Goal: Task Accomplishment & Management: Manage account settings

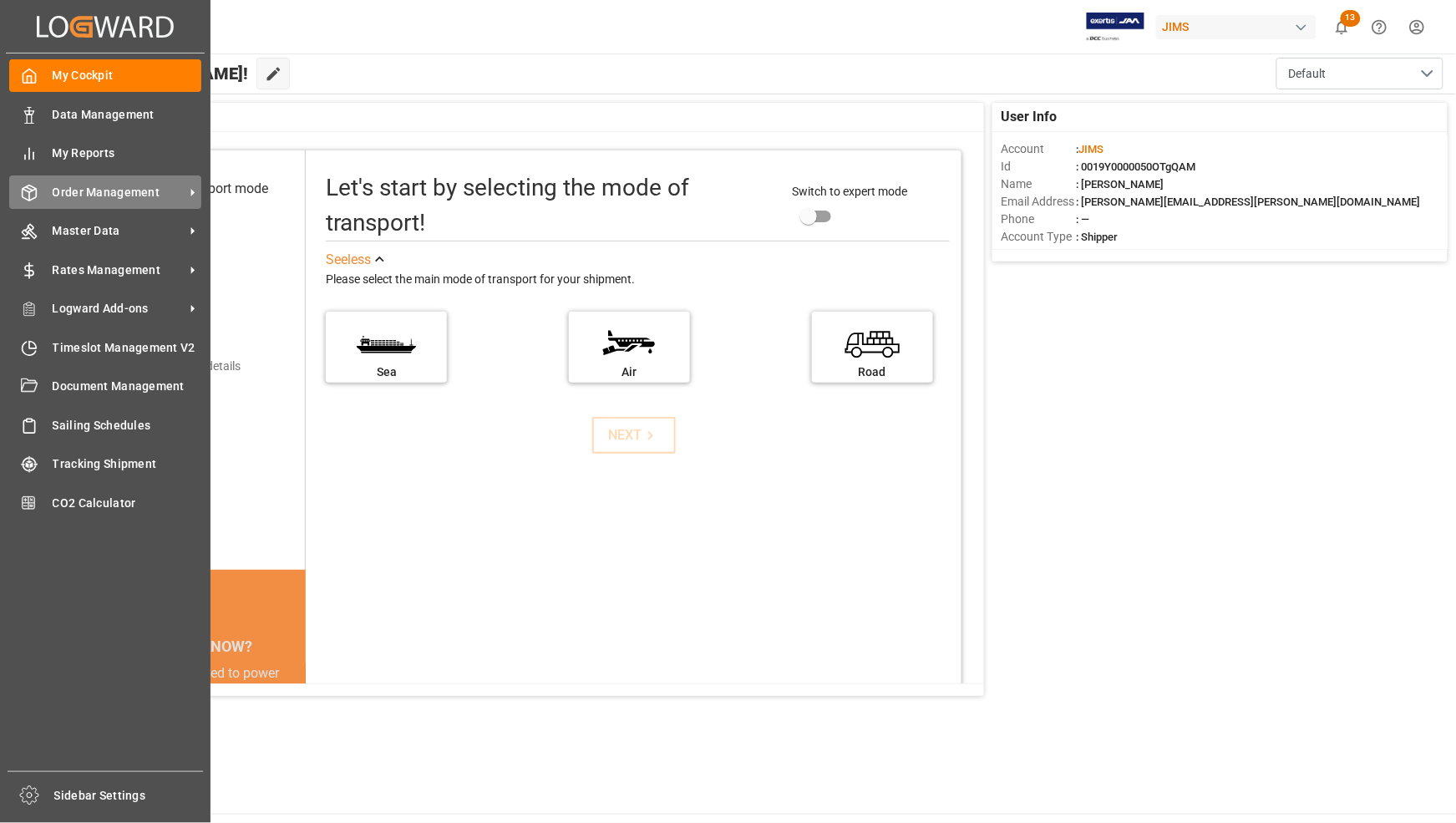
click at [94, 188] on span "Order Management" at bounding box center [118, 193] width 132 height 18
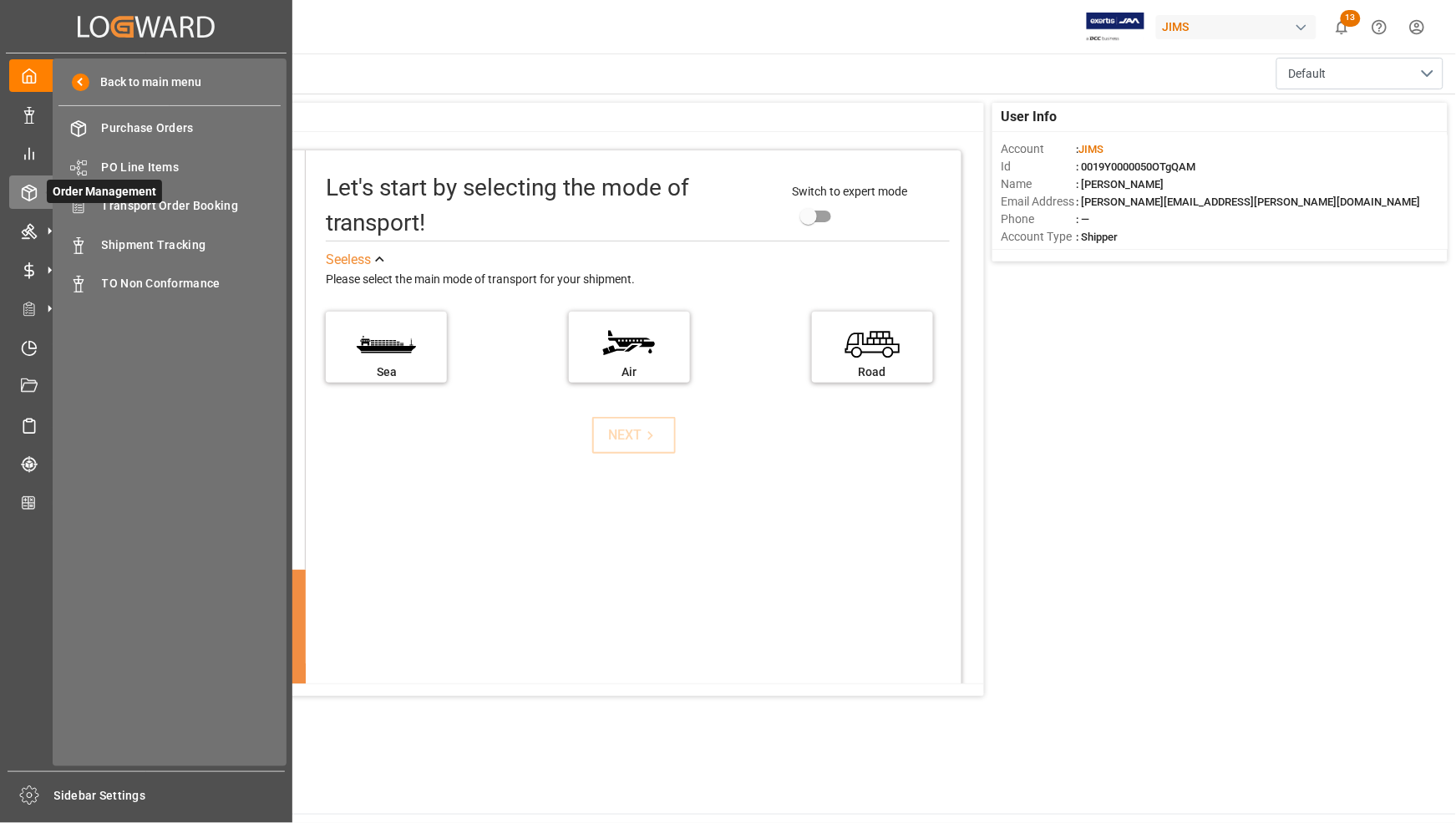
click at [151, 202] on span "Order Management" at bounding box center [104, 191] width 115 height 23
click at [163, 207] on span "Transport Order Booking" at bounding box center [192, 206] width 180 height 18
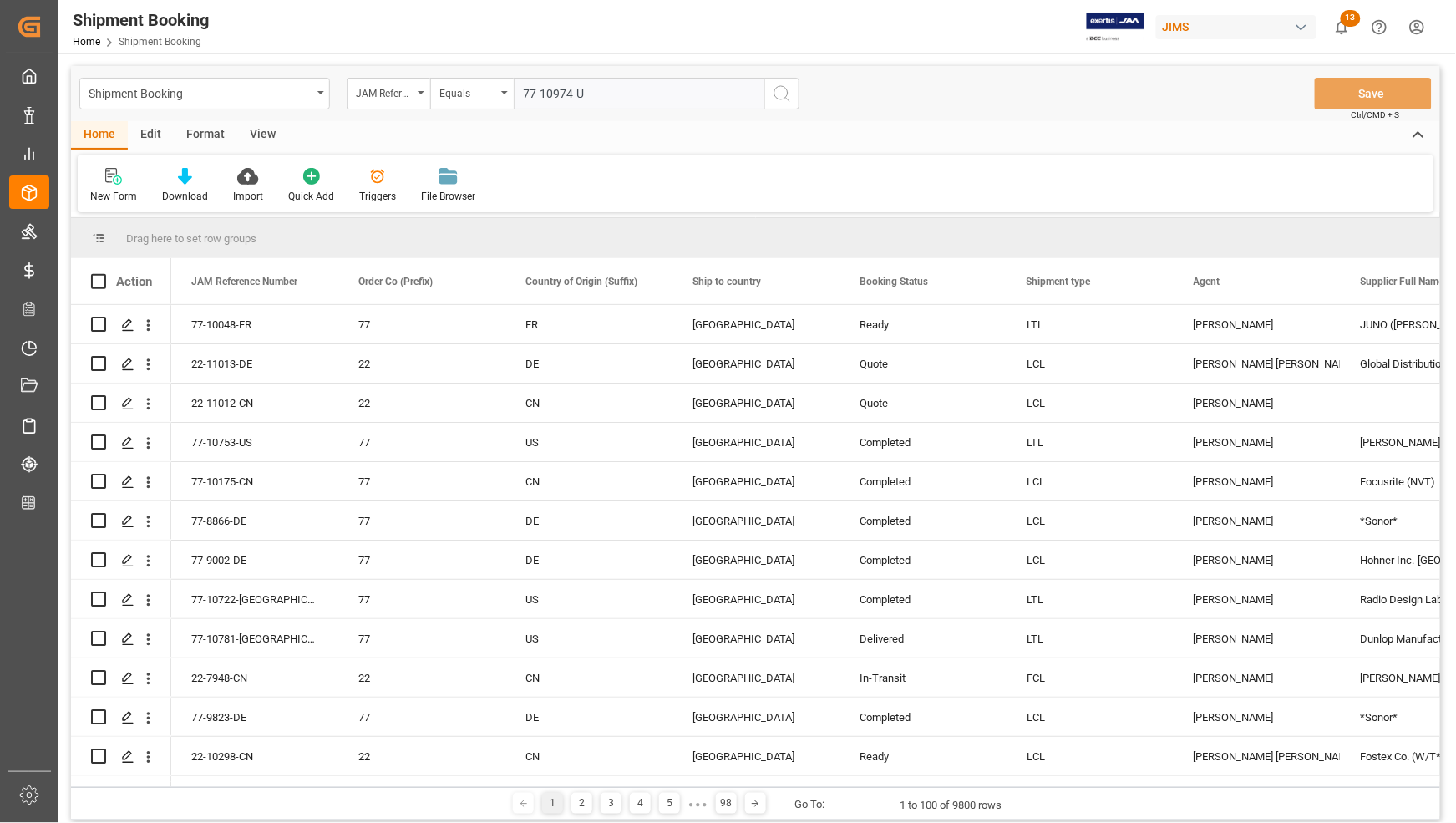
type input "77-10974-[GEOGRAPHIC_DATA]"
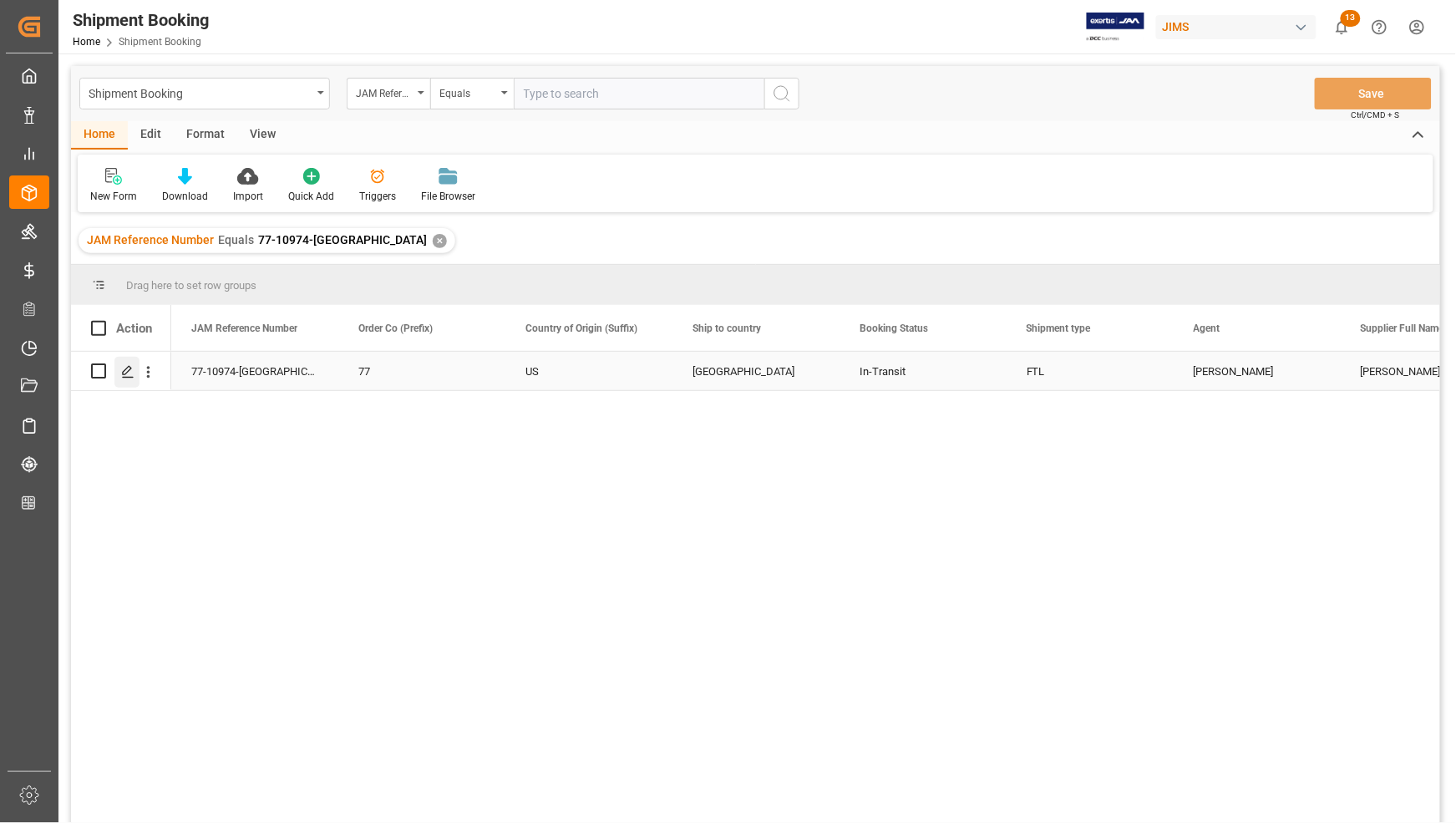
click at [127, 368] on polygon "Press SPACE to select this row." at bounding box center [127, 370] width 8 height 8
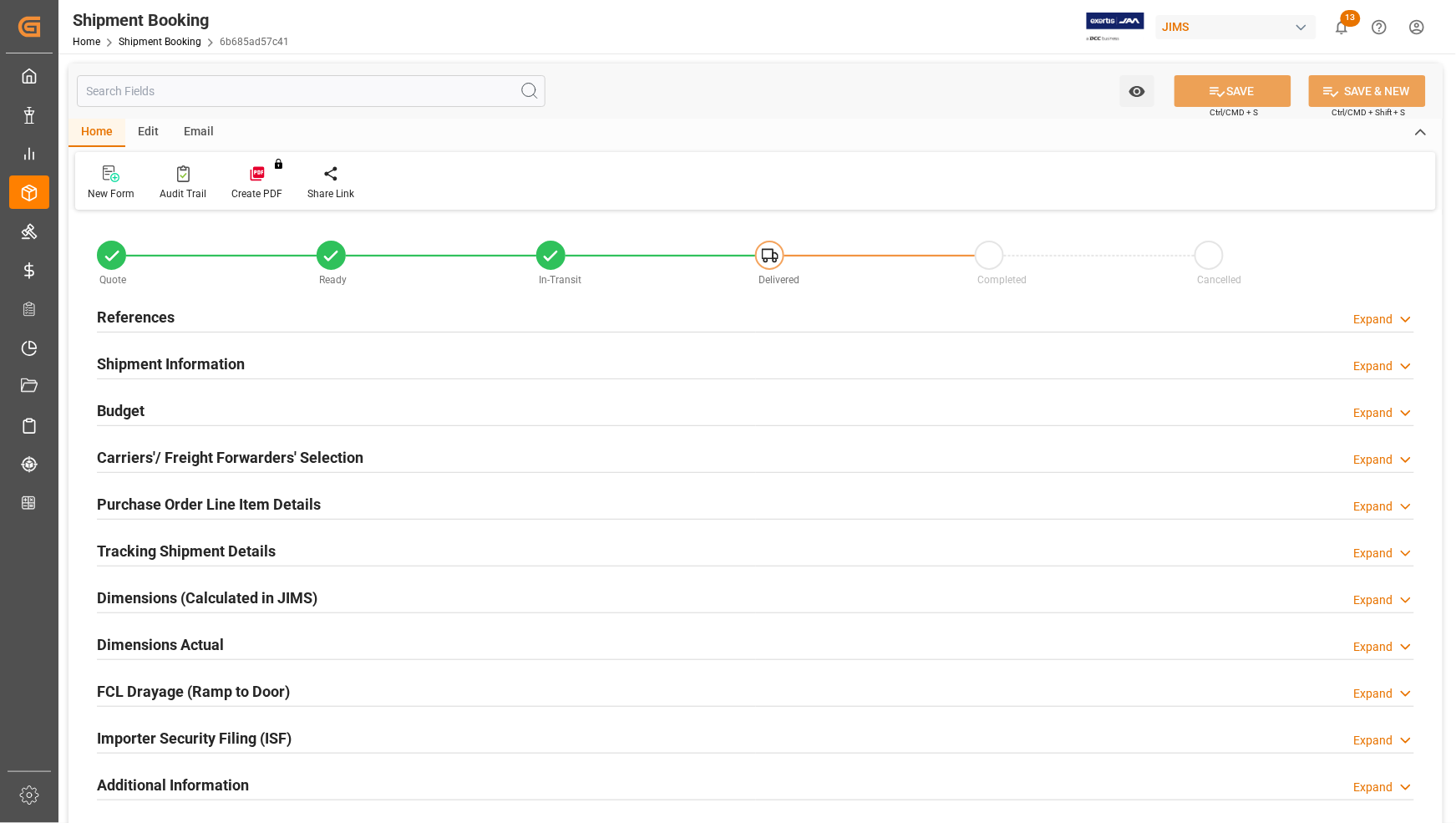
type input "0"
type input "7201.9211"
type input "3200"
type input "238018.56"
click at [136, 409] on h2 "Budget" at bounding box center [120, 410] width 48 height 22
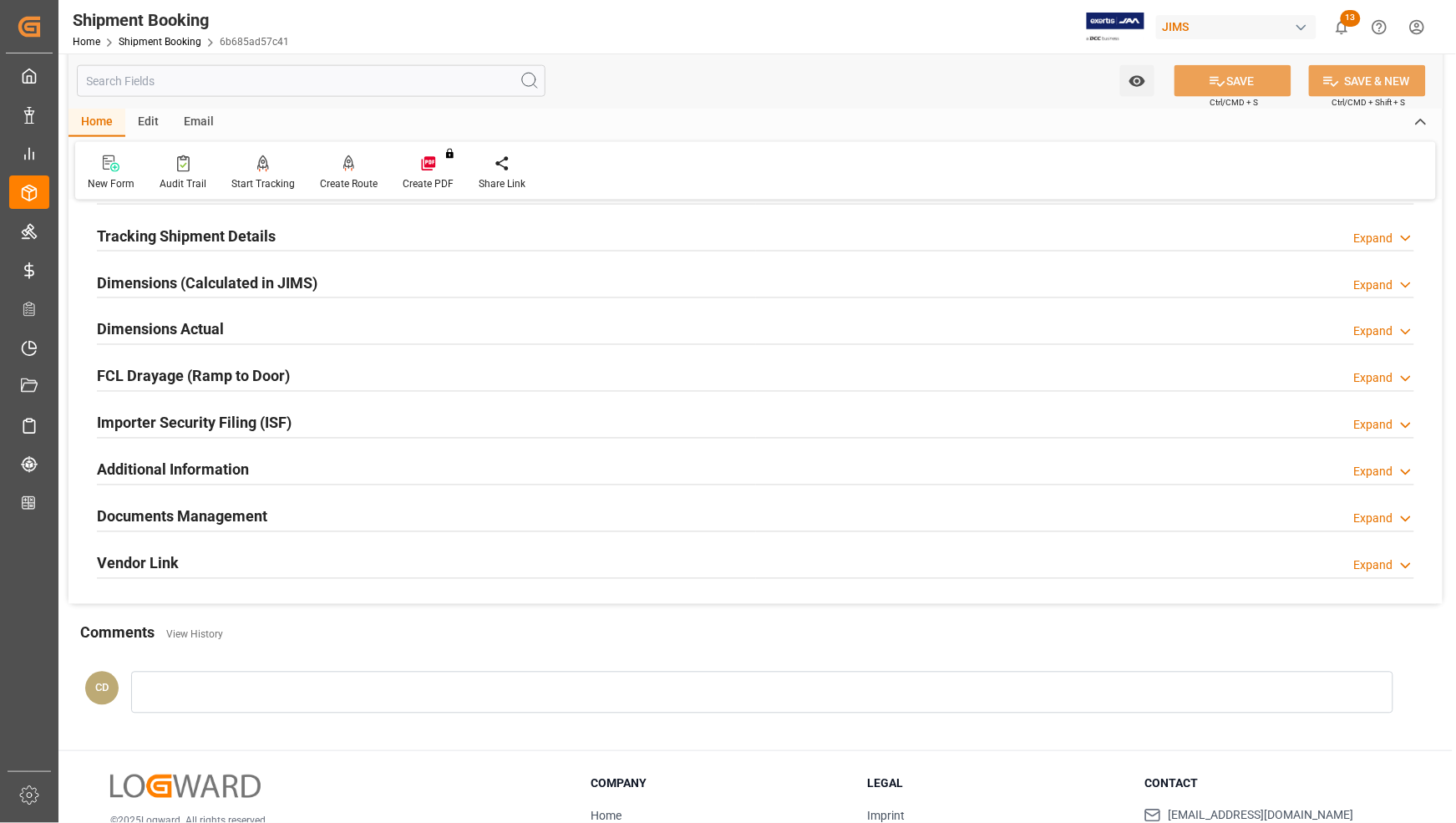
scroll to position [731, 0]
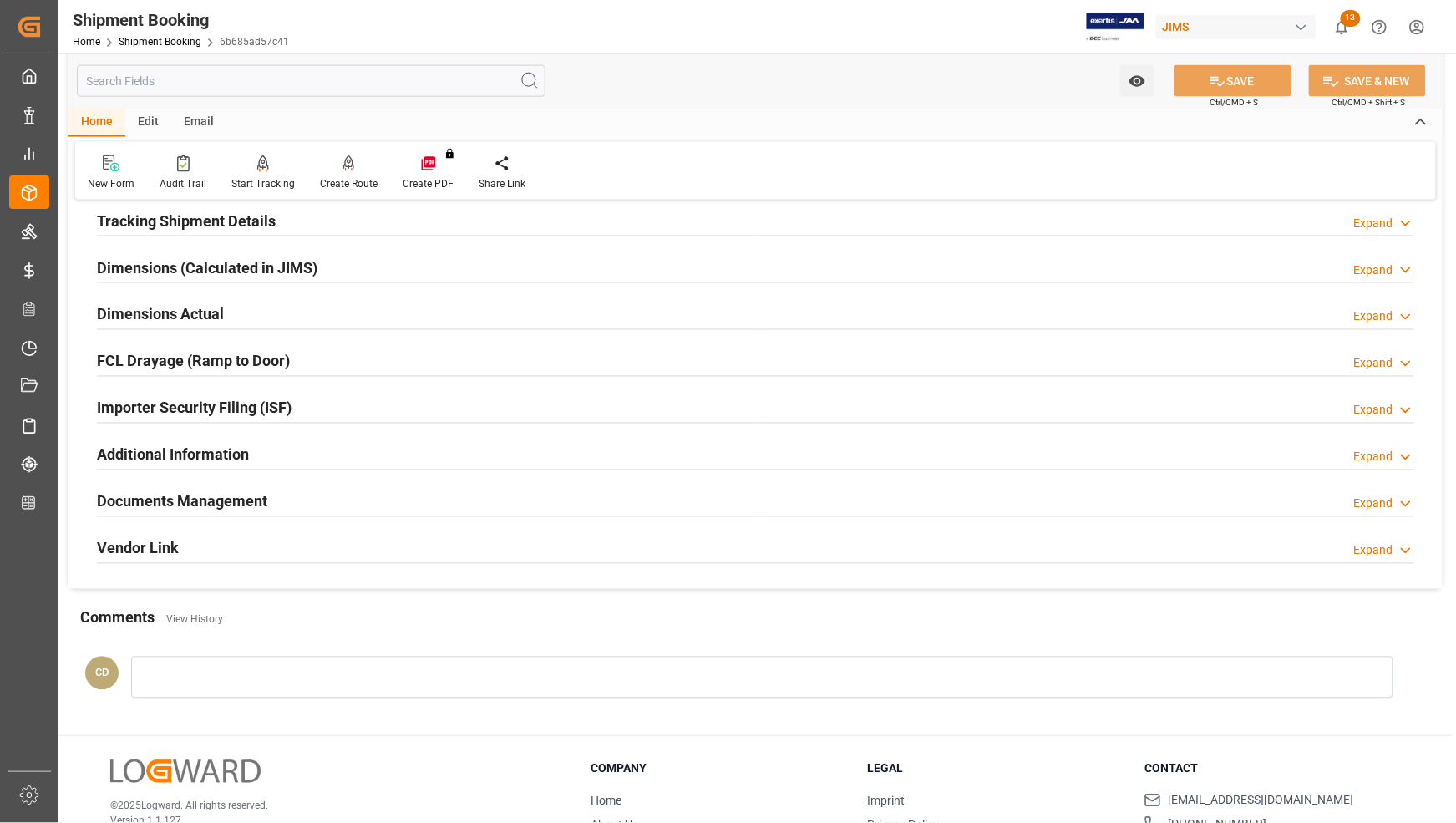
click at [144, 499] on h2 "Documents Management" at bounding box center [182, 501] width 171 height 22
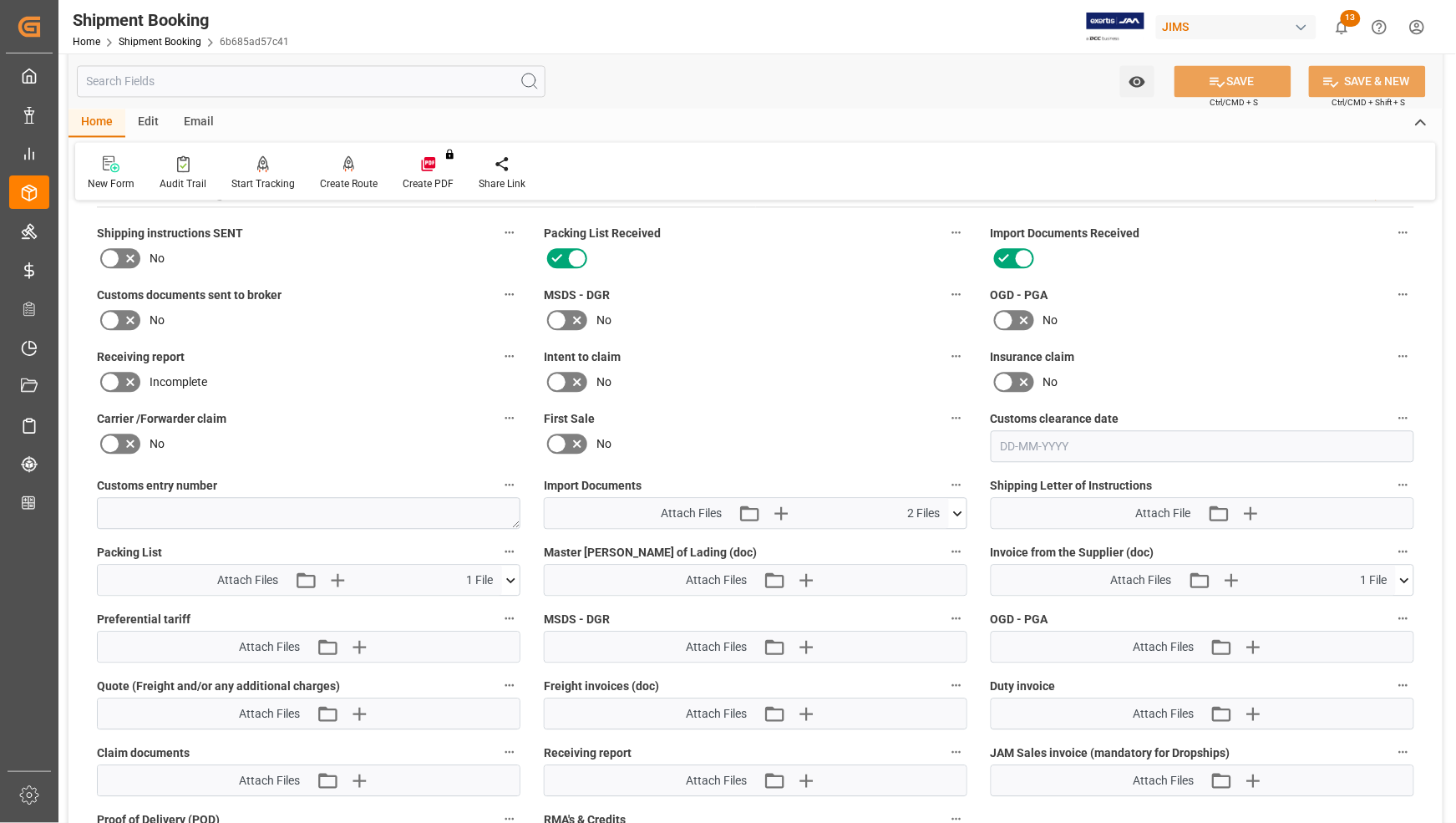
scroll to position [1044, 0]
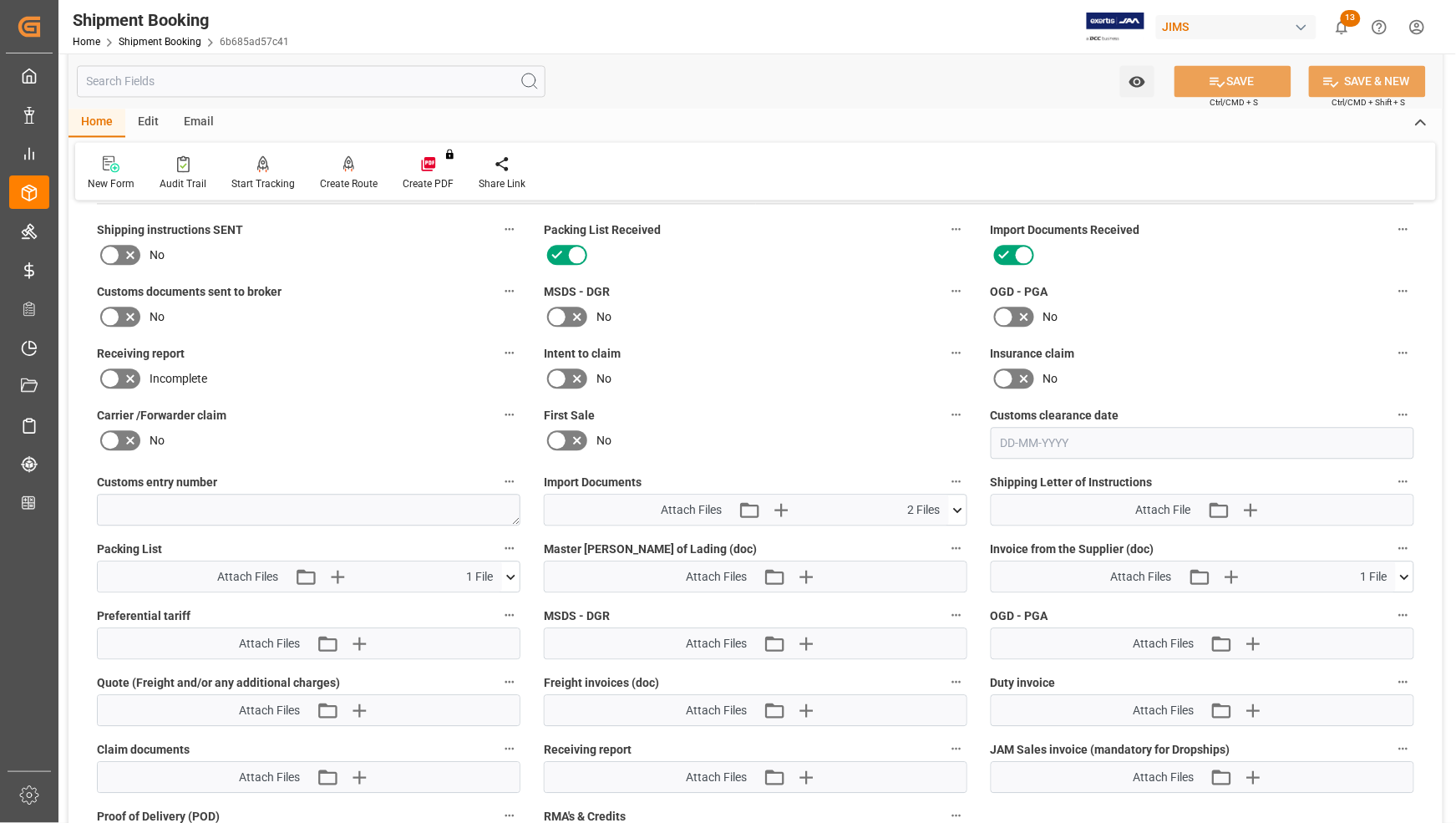
click at [1405, 573] on icon at bounding box center [1405, 577] width 18 height 18
click at [1231, 573] on icon "button" at bounding box center [1232, 577] width 16 height 16
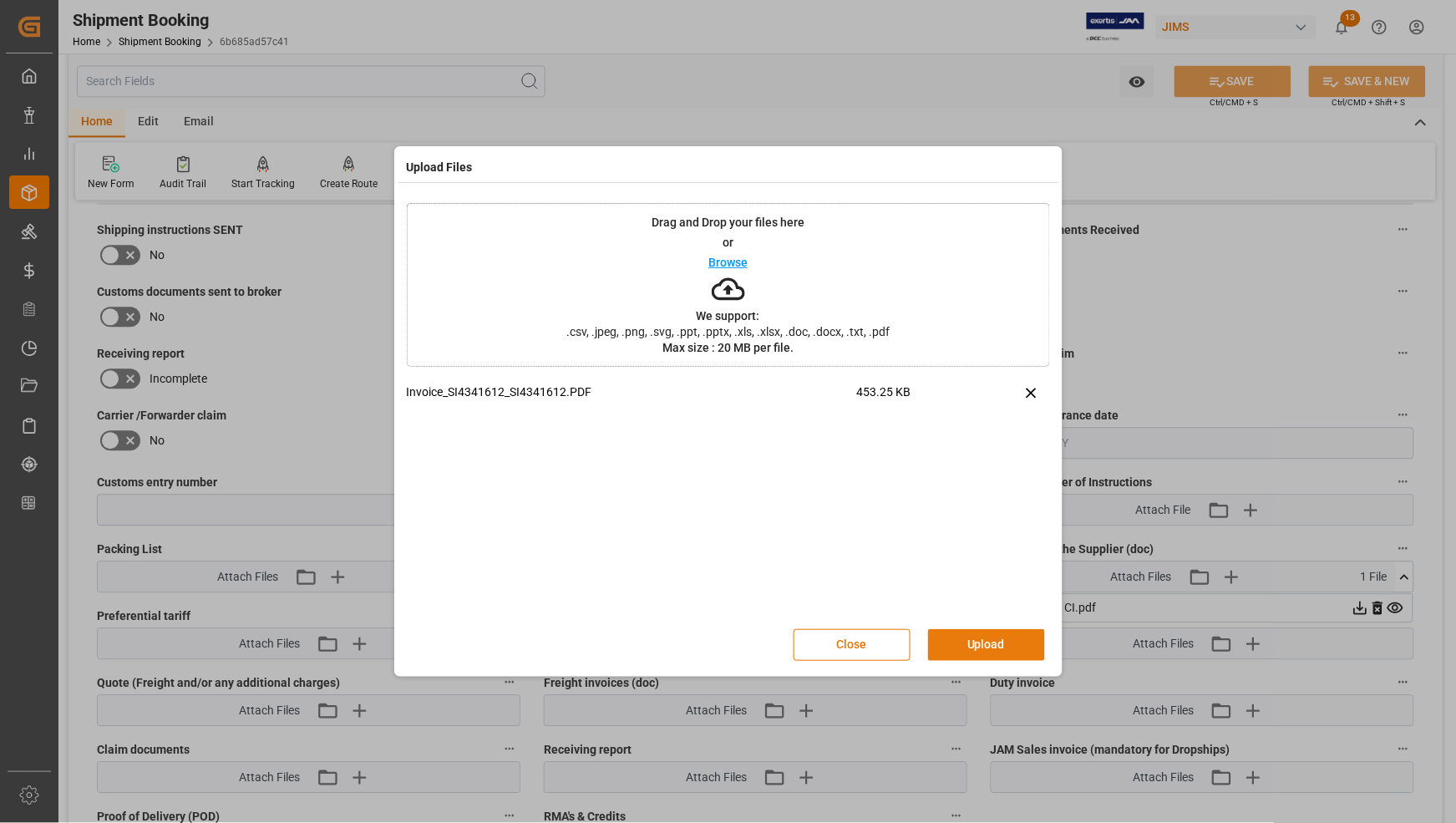
click at [971, 636] on button "Upload" at bounding box center [987, 644] width 117 height 31
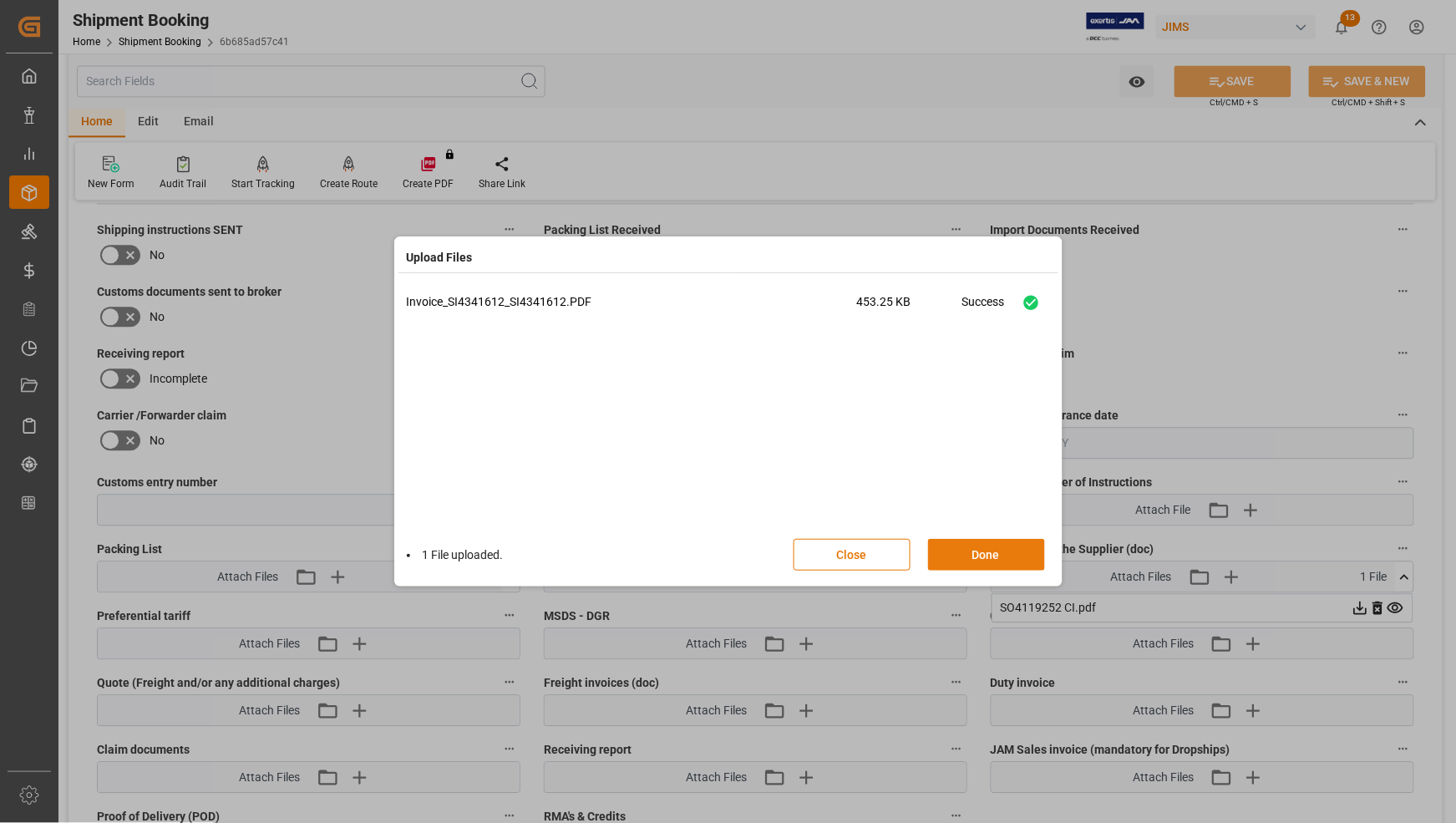
click at [973, 551] on button "Done" at bounding box center [987, 554] width 117 height 31
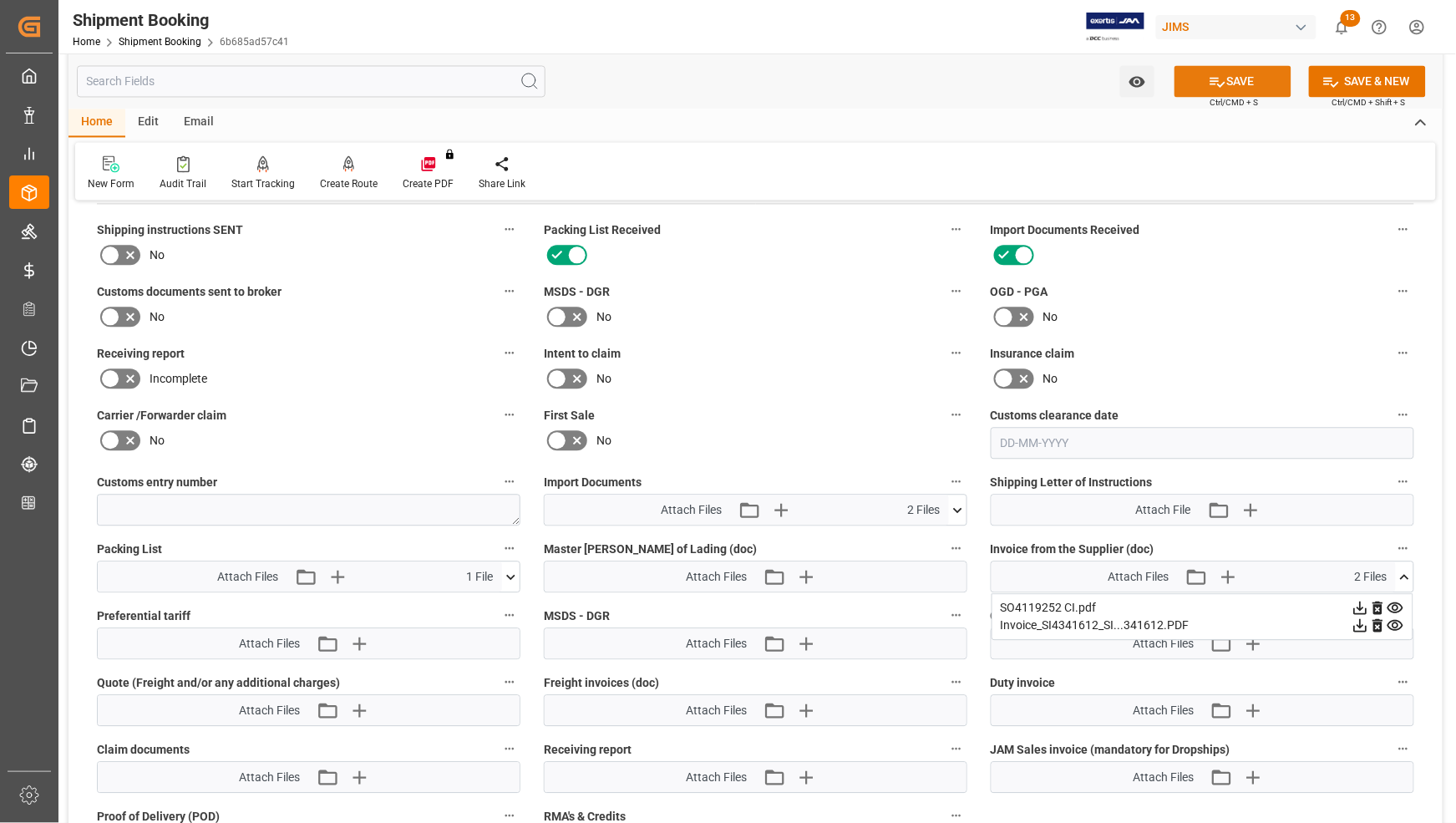
click at [1211, 82] on icon at bounding box center [1218, 82] width 15 height 10
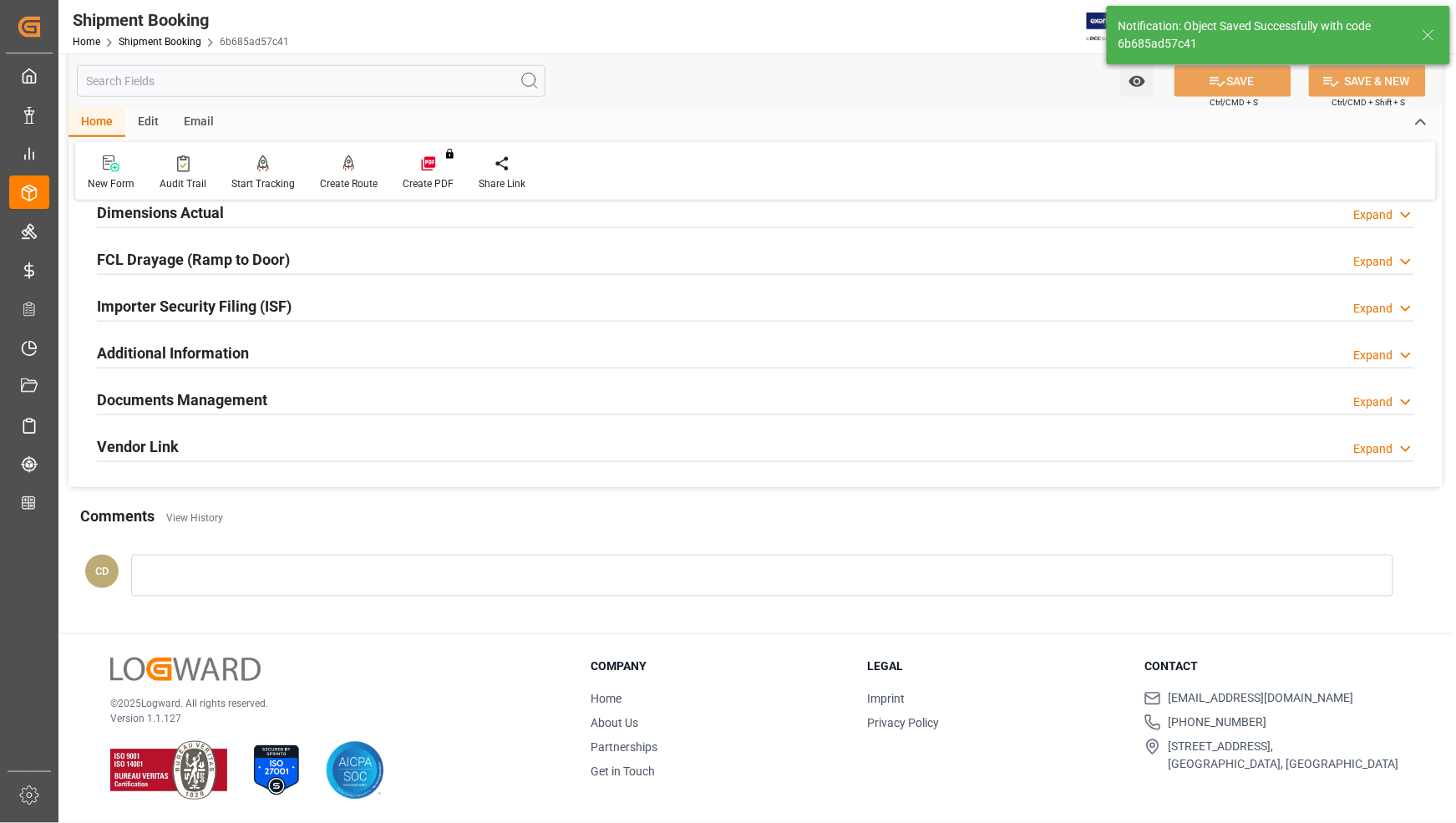
scroll to position [433, 0]
